Goal: Communication & Community: Share content

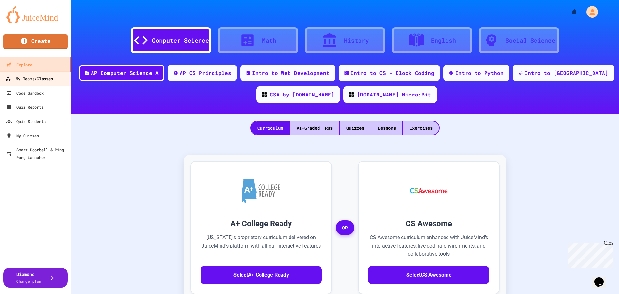
click at [38, 81] on div "My Teams/Classes" at bounding box center [28, 79] width 47 height 8
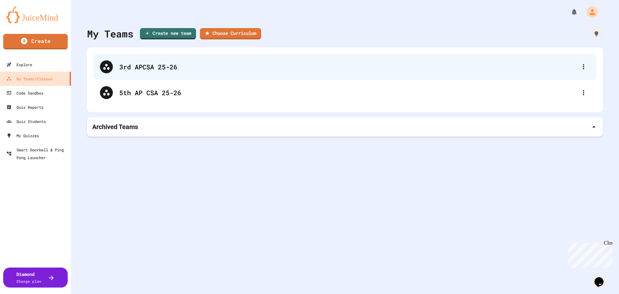
click at [154, 67] on div "3rd APCSA 25-26" at bounding box center [348, 67] width 458 height 10
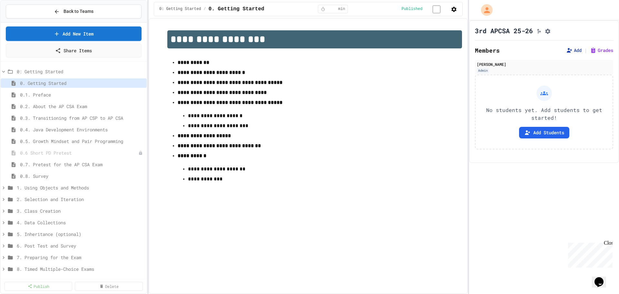
click at [573, 52] on button "Add" at bounding box center [573, 50] width 15 height 6
click at [571, 53] on button "Add" at bounding box center [573, 50] width 15 height 6
drag, startPoint x: 232, startPoint y: 148, endPoint x: 369, endPoint y: 147, distance: 136.8
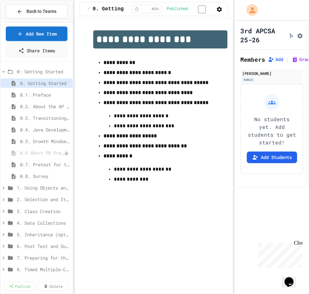
drag, startPoint x: 235, startPoint y: 122, endPoint x: 213, endPoint y: 121, distance: 22.3
click at [127, 95] on strong "**********" at bounding box center [148, 92] width 89 height 5
click at [34, 94] on span "0.1. Preface" at bounding box center [42, 94] width 44 height 7
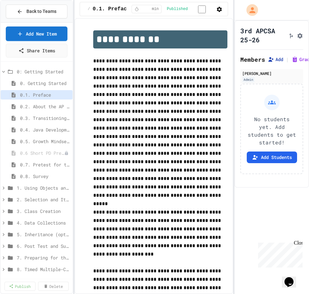
click at [274, 63] on button "Add" at bounding box center [275, 59] width 15 height 6
drag, startPoint x: 222, startPoint y: 147, endPoint x: 274, endPoint y: 168, distance: 56.6
click at [35, 11] on span "Back to Teams" at bounding box center [41, 11] width 30 height 7
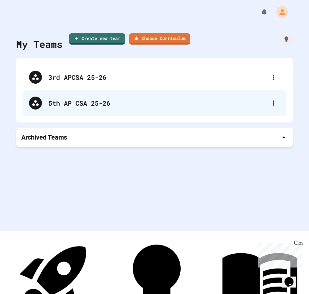
click at [107, 101] on div "5th AP CSA 25-26" at bounding box center [157, 103] width 219 height 10
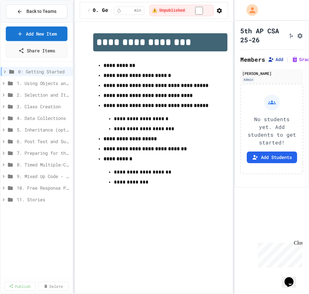
click at [277, 63] on button "Add" at bounding box center [275, 59] width 15 height 6
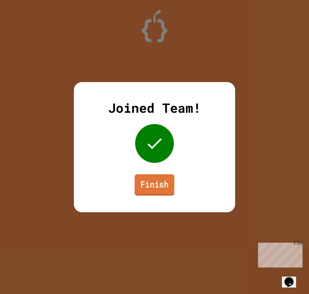
click at [164, 186] on link "Finish" at bounding box center [154, 184] width 40 height 21
click at [149, 185] on link "Finish" at bounding box center [154, 184] width 45 height 21
